Goal: Transaction & Acquisition: Download file/media

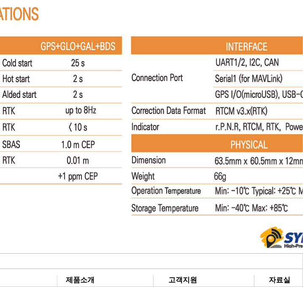
scroll to position [5415, 63]
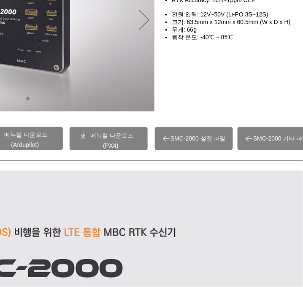
scroll to position [136, 6]
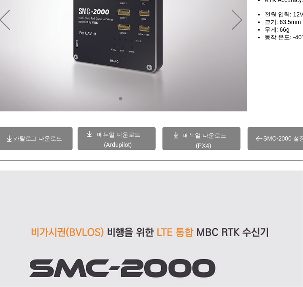
click at [34, 140] on span "카탈로그 다운로드" at bounding box center [38, 139] width 49 height 8
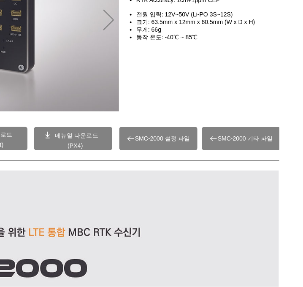
scroll to position [135, 134]
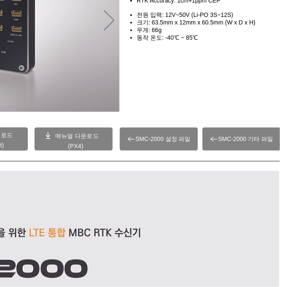
click at [244, 142] on span "SMC-2000 기타 파일" at bounding box center [245, 139] width 55 height 8
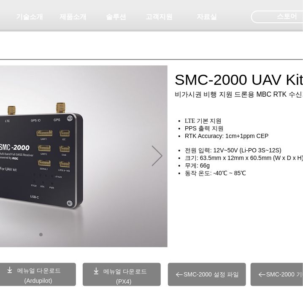
scroll to position [0, 83]
